Goal: Task Accomplishment & Management: Use online tool/utility

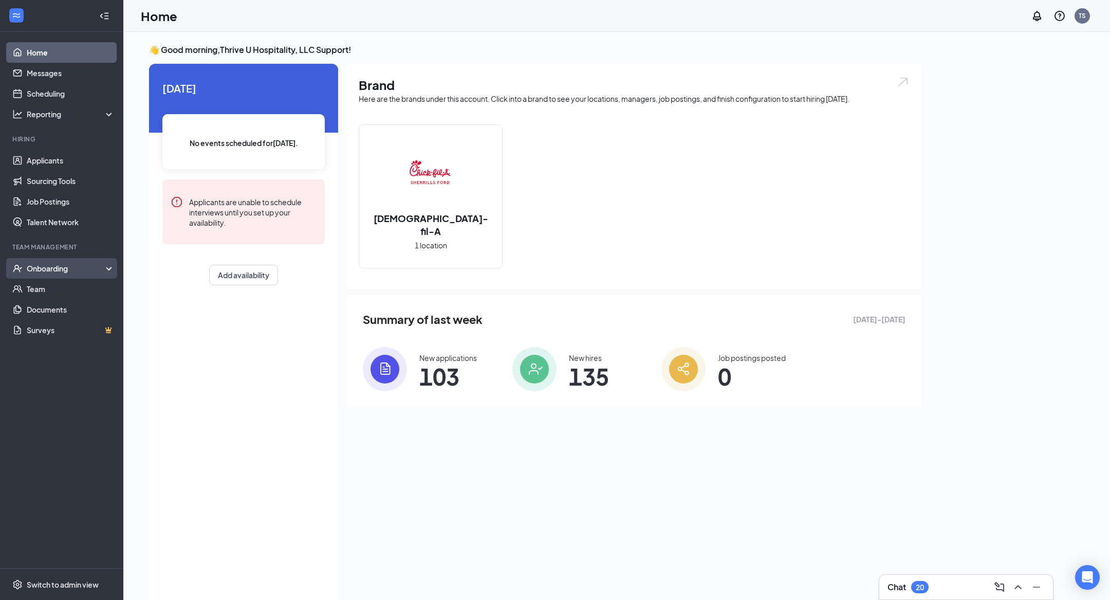
click at [39, 267] on div "Onboarding" at bounding box center [66, 268] width 79 height 10
click at [44, 283] on link "Overview" at bounding box center [71, 289] width 88 height 21
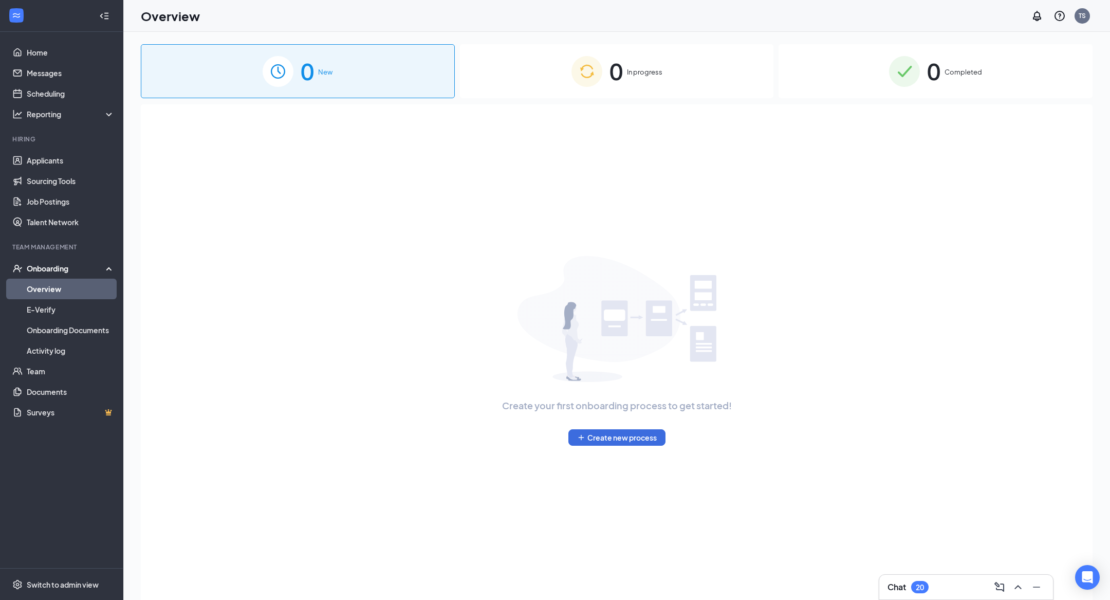
click at [597, 61] on div "0 In progress" at bounding box center [617, 71] width 314 height 54
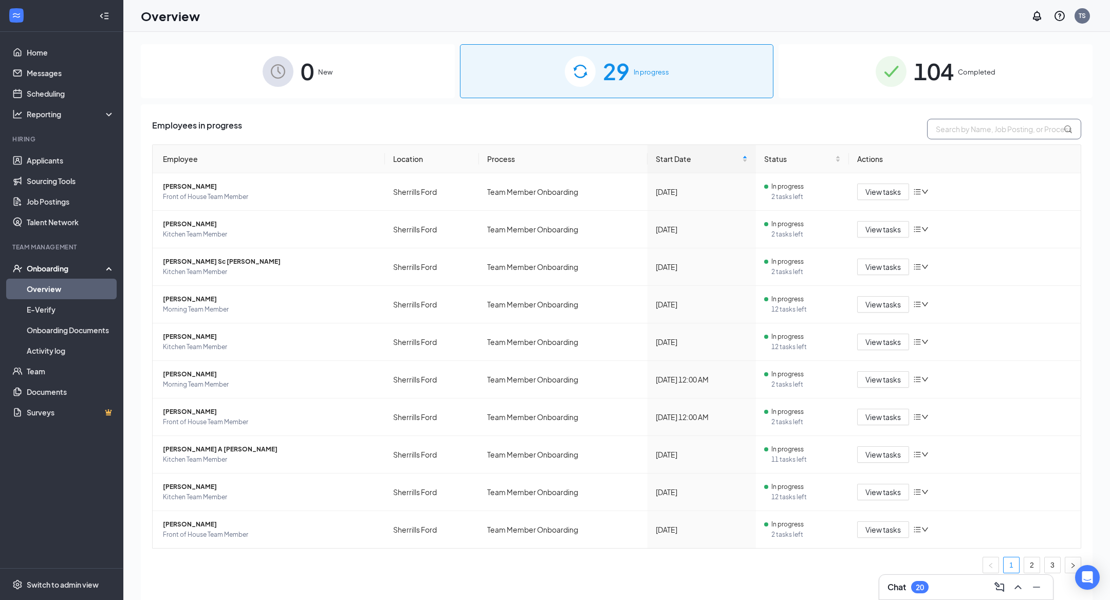
click at [981, 131] on input "text" at bounding box center [1004, 129] width 154 height 21
type input "[PERSON_NAME]"
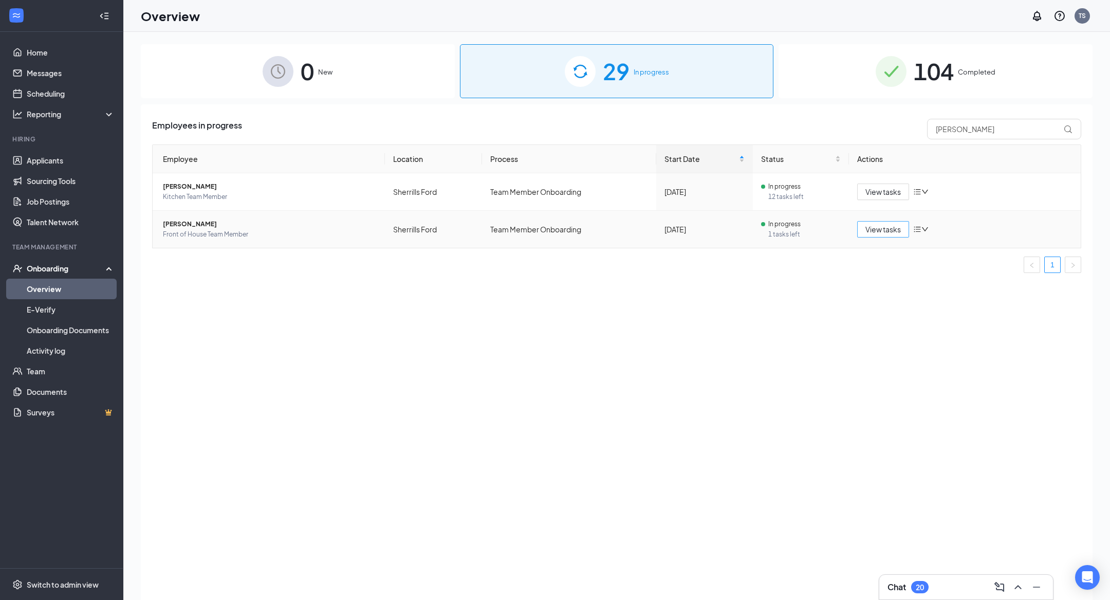
click at [872, 236] on button "View tasks" at bounding box center [883, 229] width 52 height 16
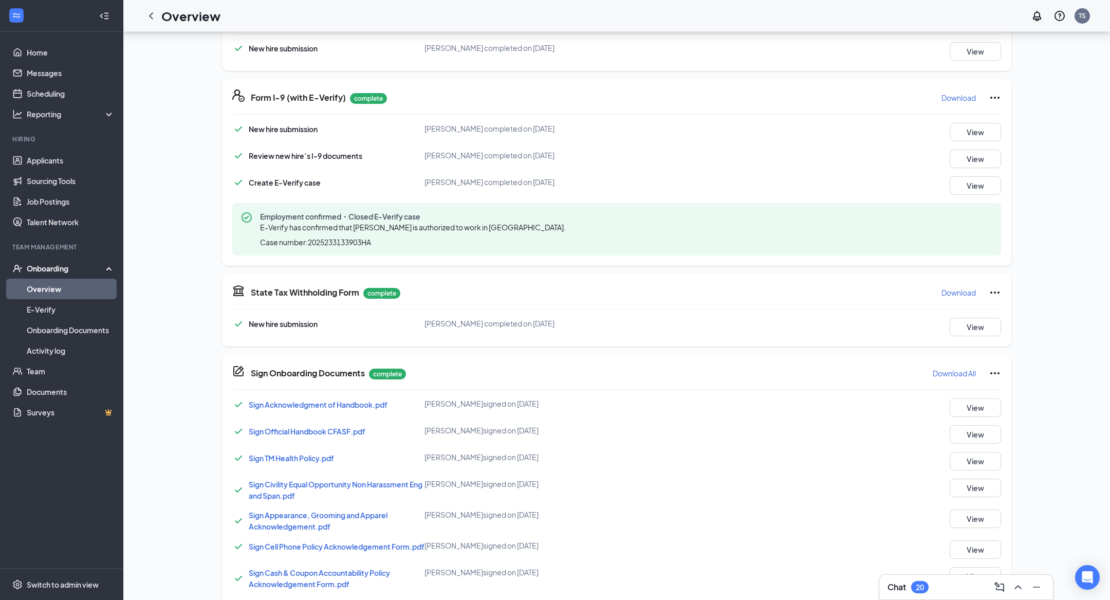
scroll to position [468, 0]
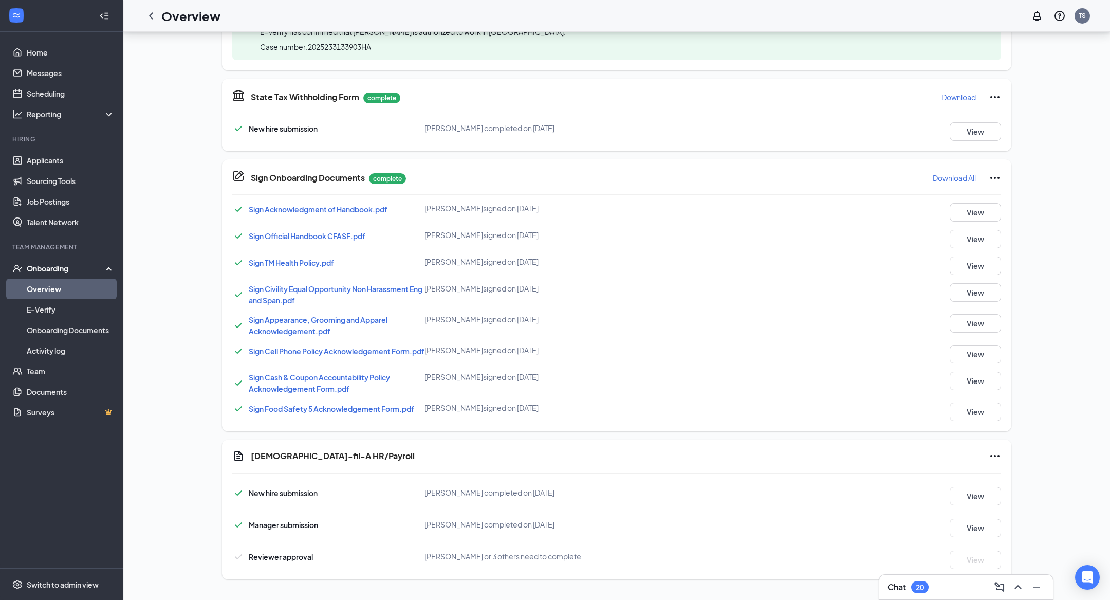
click at [998, 456] on icon "Ellipses" at bounding box center [994, 456] width 9 height 2
